Goal: Task Accomplishment & Management: Manage account settings

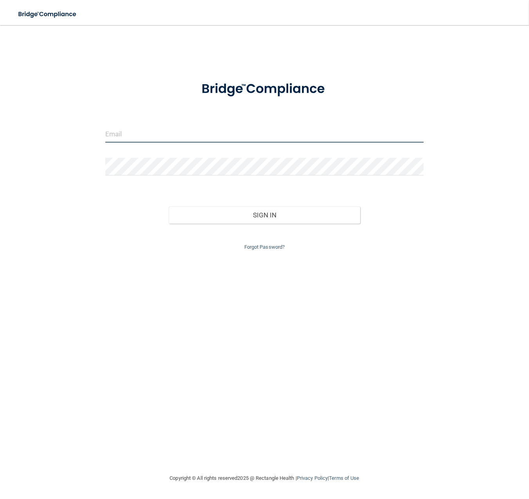
type input "[PERSON_NAME][EMAIL_ADDRESS][DOMAIN_NAME]"
click at [206, 198] on div "Sign In" at bounding box center [265, 207] width 330 height 33
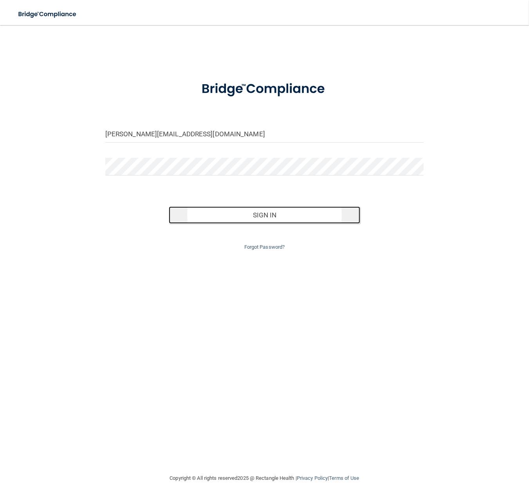
click at [211, 212] on button "Sign In" at bounding box center [264, 214] width 191 height 17
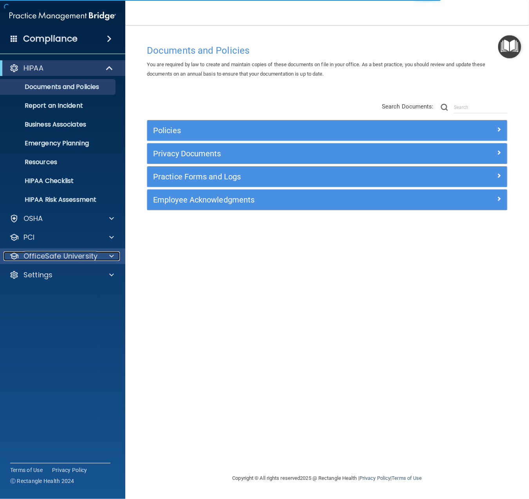
click at [54, 256] on p "OfficeSafe University" at bounding box center [61, 256] width 74 height 9
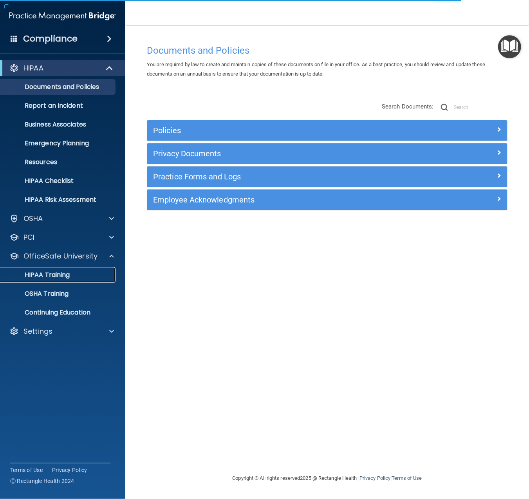
click at [54, 275] on p "HIPAA Training" at bounding box center [37, 275] width 65 height 8
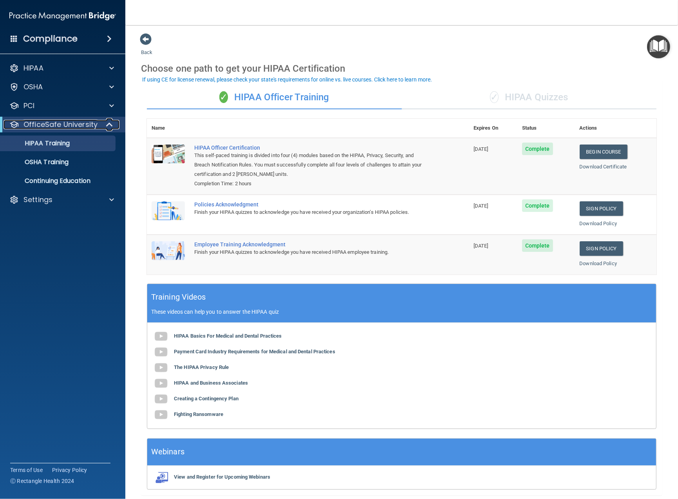
click at [43, 121] on p "OfficeSafe University" at bounding box center [61, 124] width 74 height 9
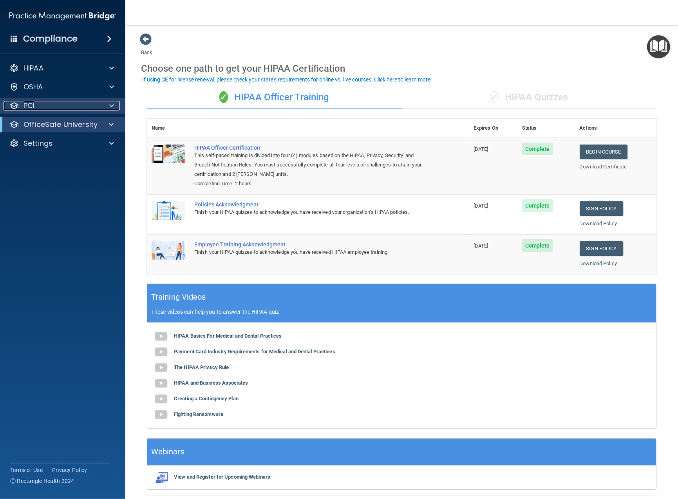
click at [54, 110] on div "PCI" at bounding box center [52, 105] width 97 height 9
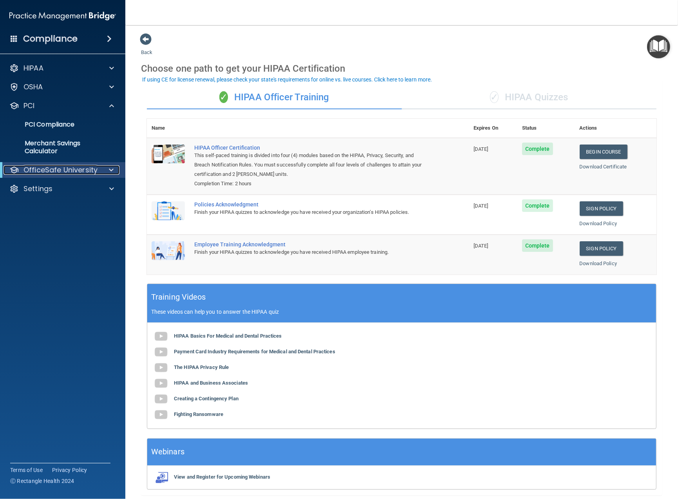
click at [63, 168] on p "OfficeSafe University" at bounding box center [61, 169] width 74 height 9
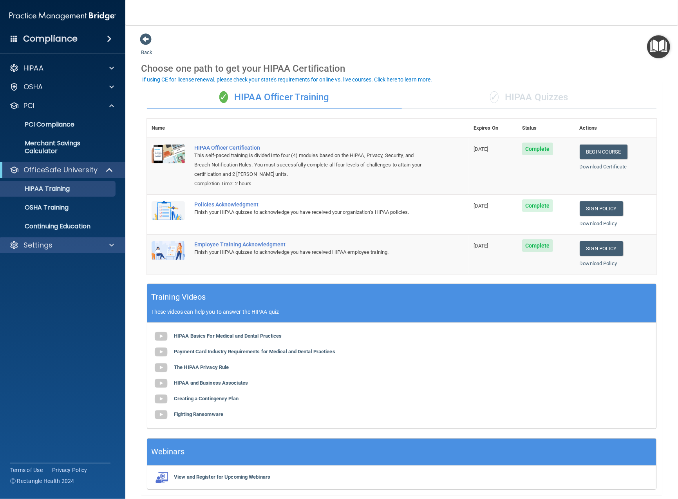
click at [44, 252] on div "Settings" at bounding box center [63, 245] width 126 height 16
click at [54, 248] on div "Settings" at bounding box center [52, 245] width 97 height 9
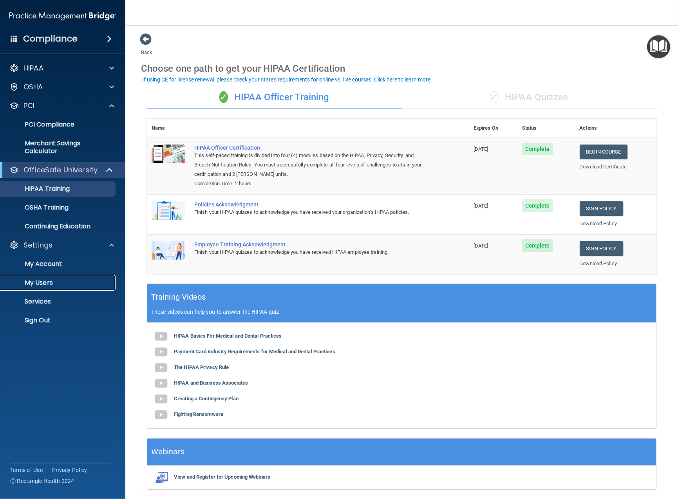
click at [52, 284] on p "My Users" at bounding box center [58, 283] width 107 height 8
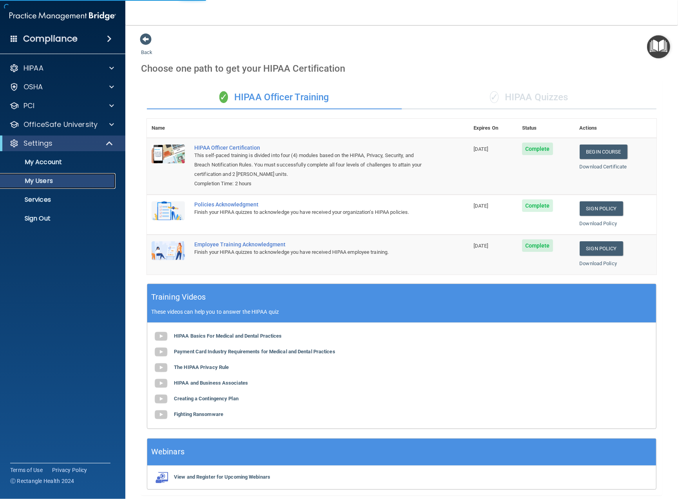
select select "20"
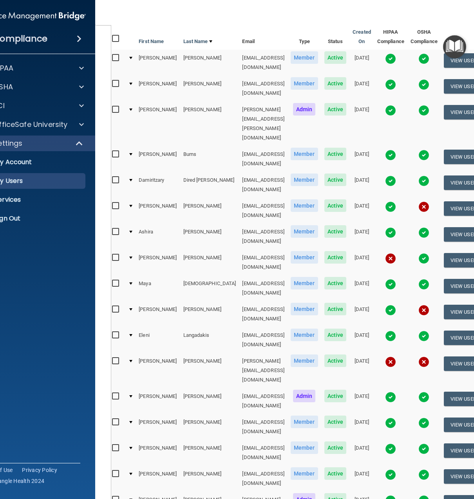
scroll to position [102, 0]
